Goal: Information Seeking & Learning: Compare options

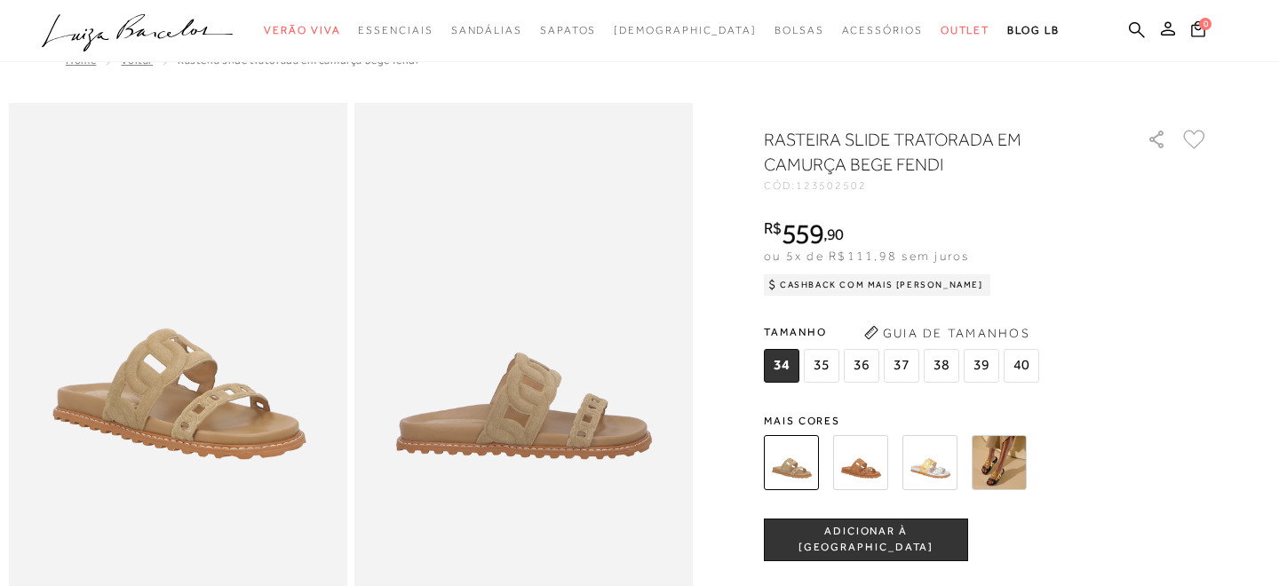
click at [994, 441] on img at bounding box center [999, 462] width 55 height 55
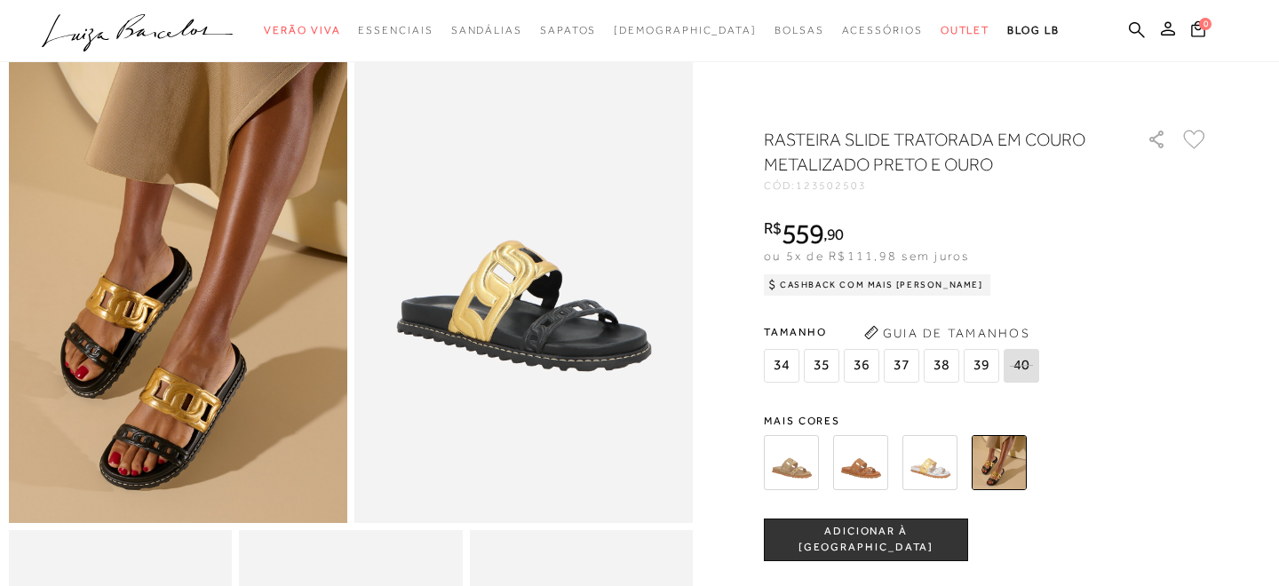
scroll to position [177, 0]
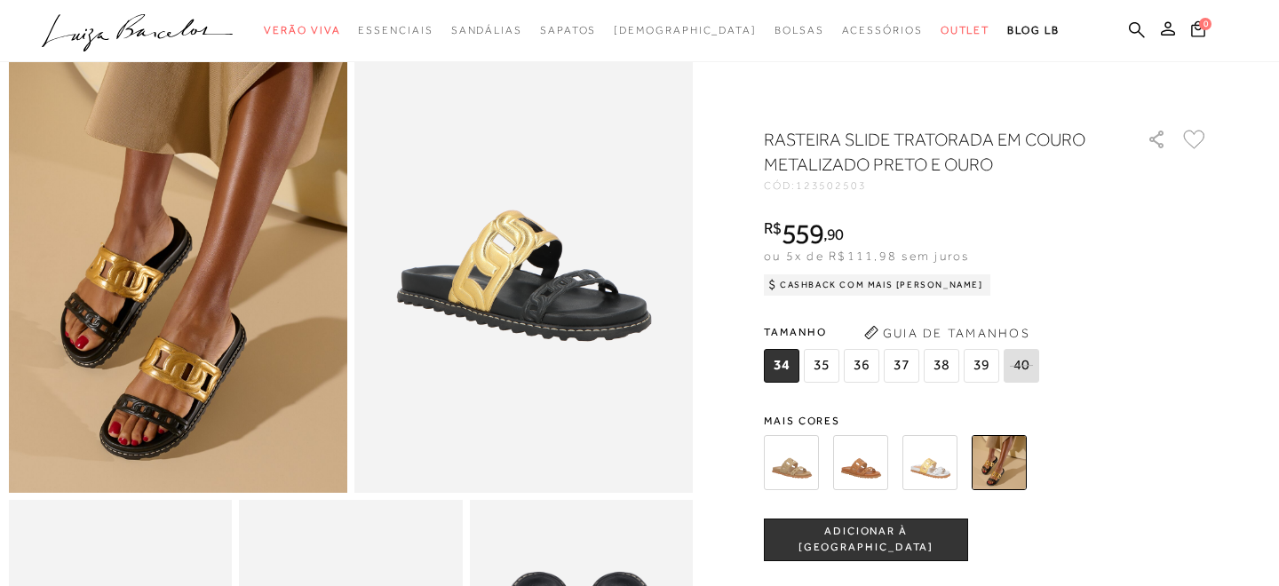
click at [847, 462] on img at bounding box center [860, 462] width 55 height 55
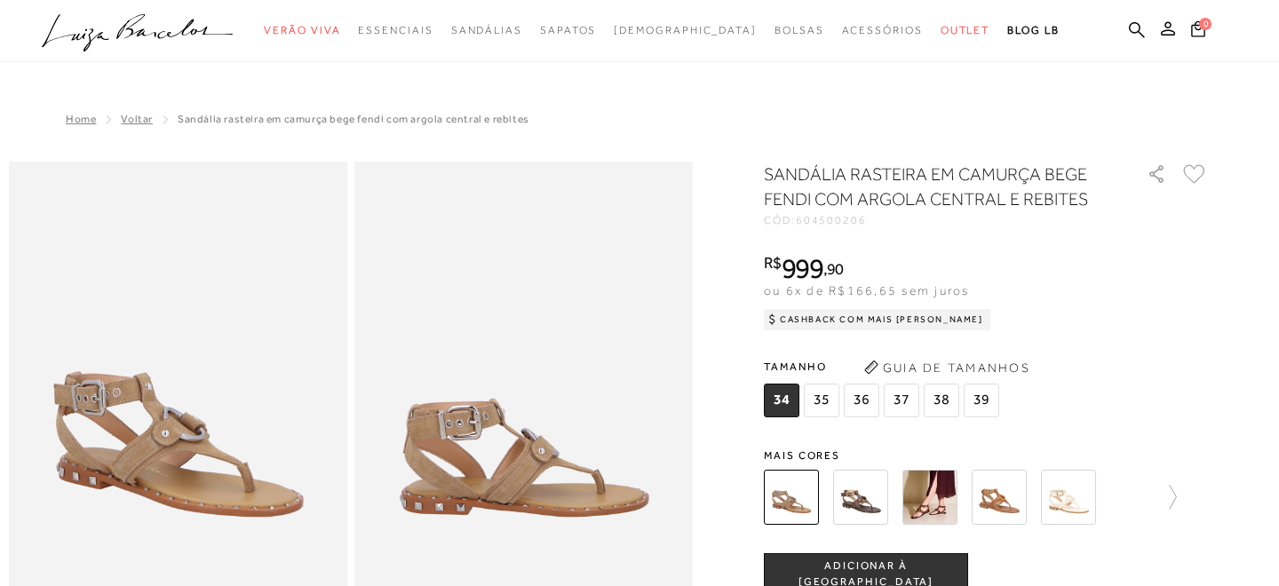
click at [928, 470] on img at bounding box center [929, 497] width 55 height 55
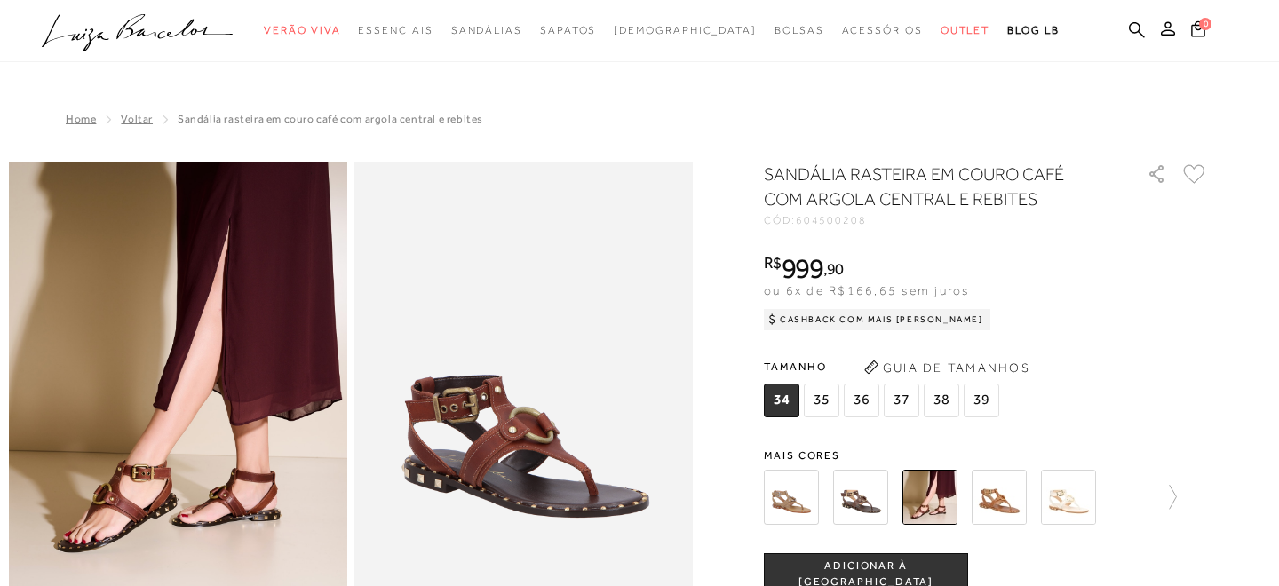
click at [791, 470] on img at bounding box center [791, 497] width 55 height 55
